Goal: Task Accomplishment & Management: Manage account settings

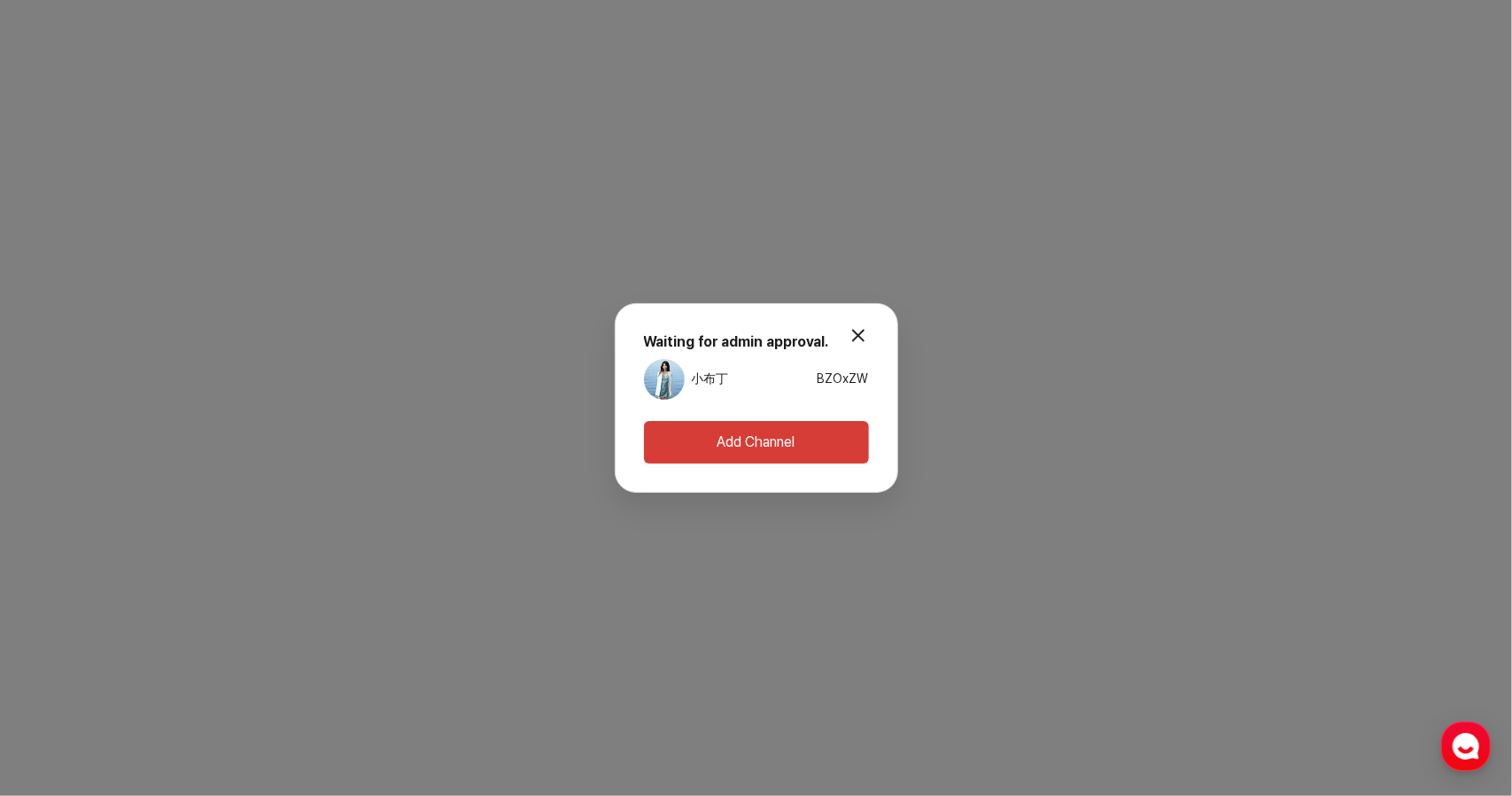
click at [866, 325] on button "modal.close" at bounding box center [858, 336] width 35 height 35
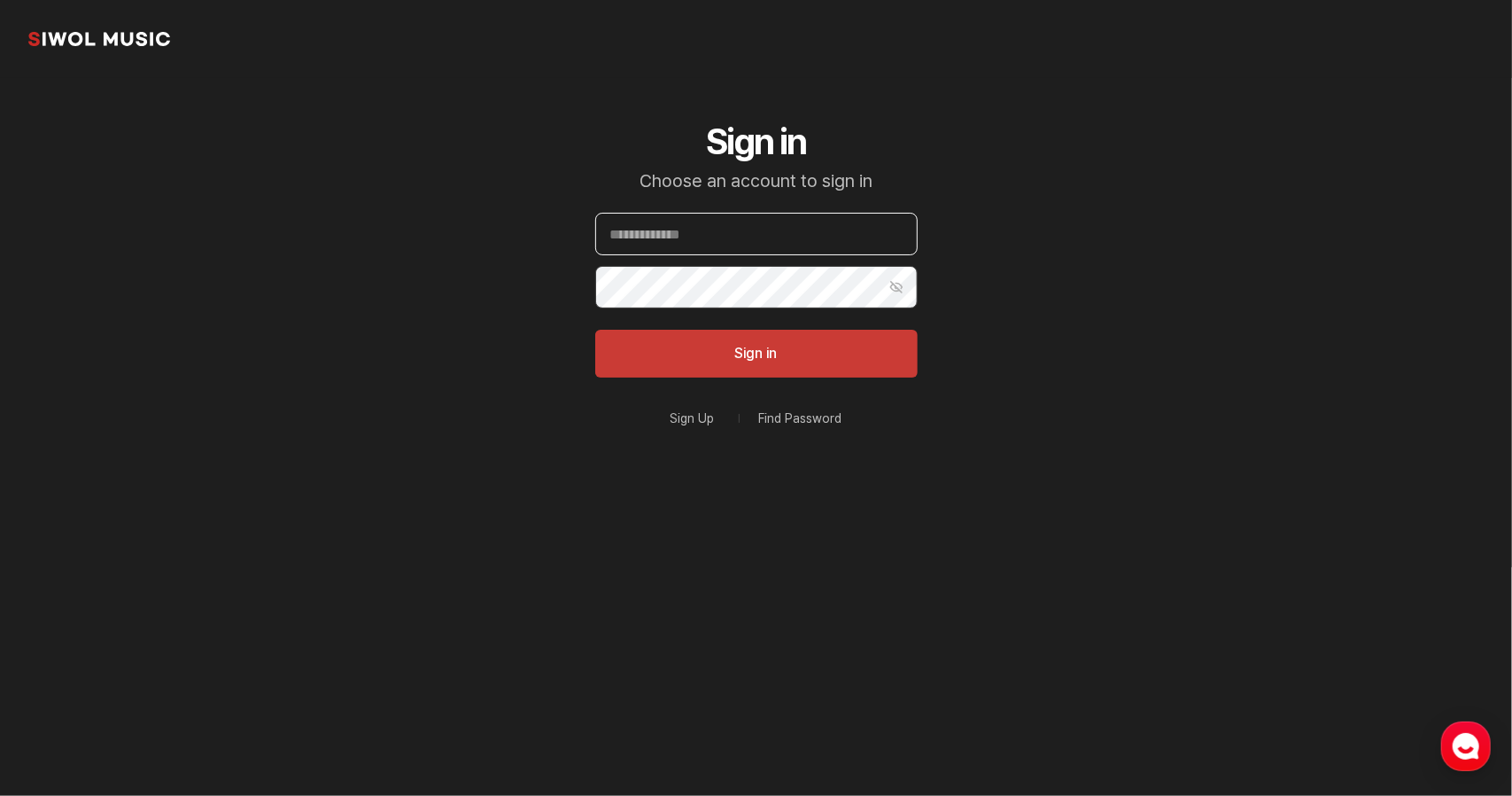
click at [718, 247] on input "Email" at bounding box center [756, 234] width 322 height 43
type input "**********"
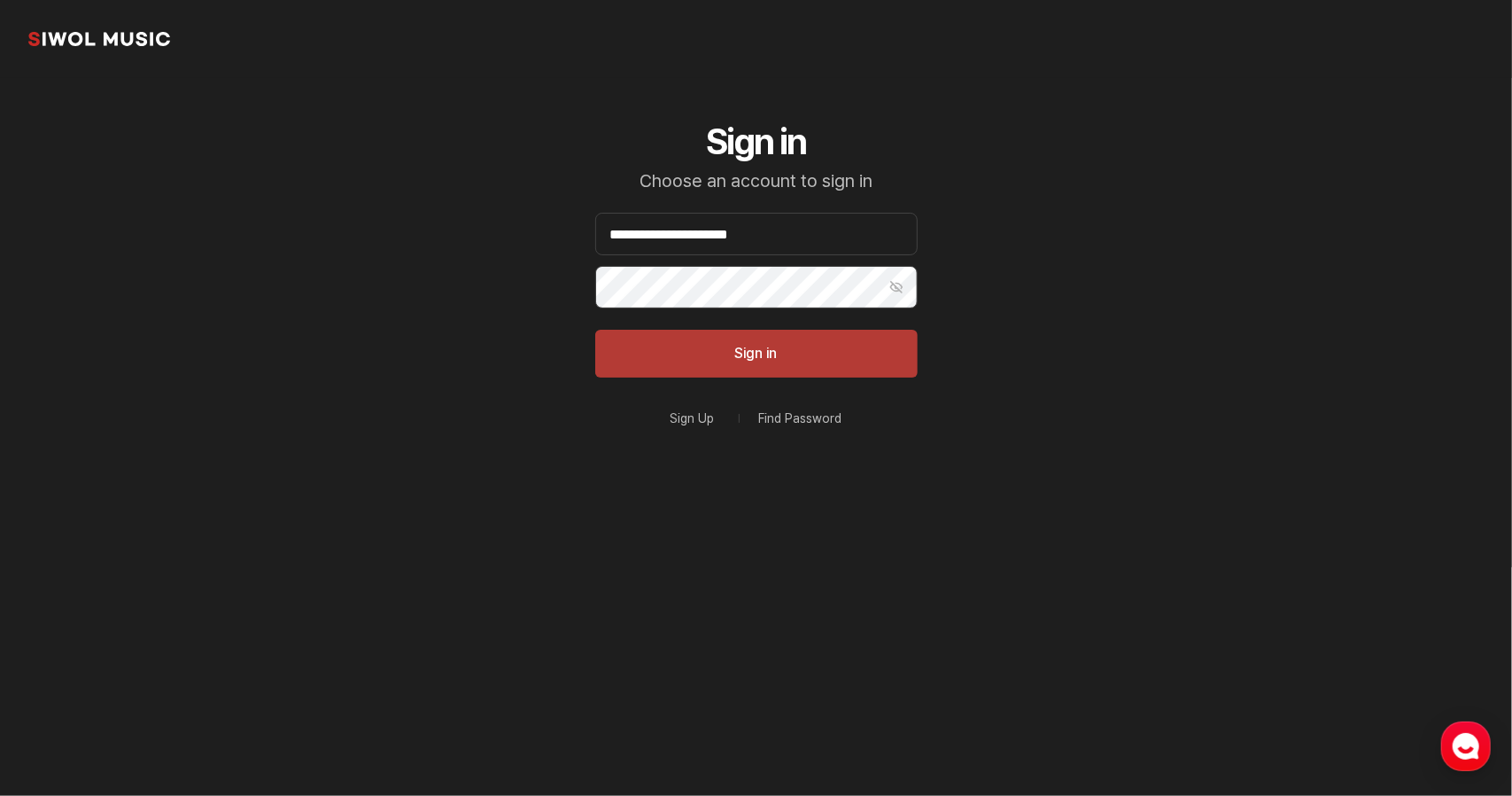
click at [716, 337] on button "Sign in" at bounding box center [756, 354] width 322 height 48
